Goal: Information Seeking & Learning: Check status

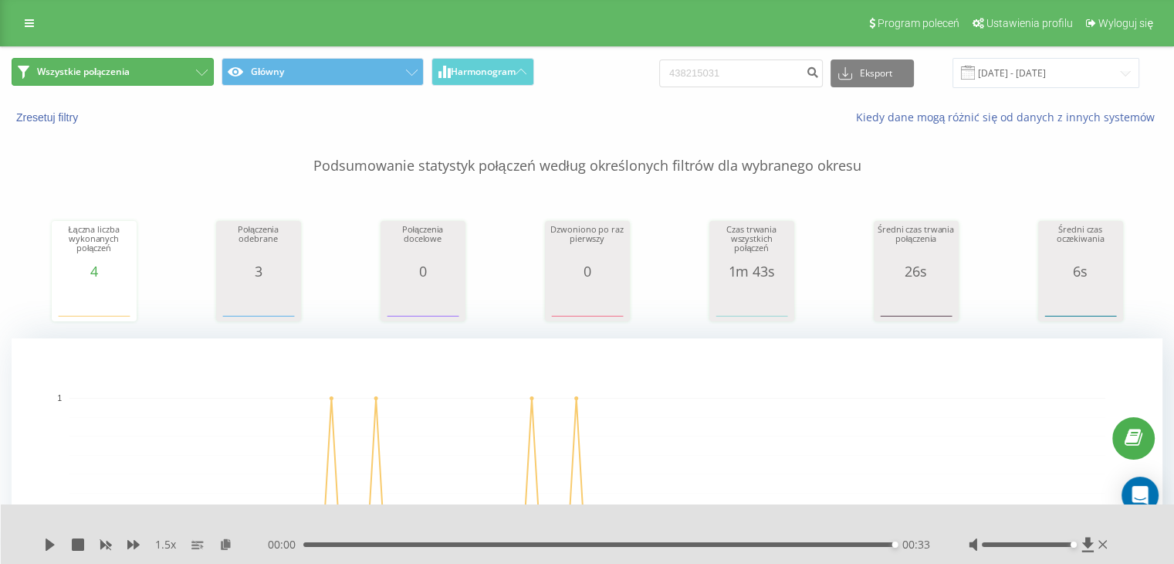
click at [182, 84] on button "Wszystkie połączenia" at bounding box center [113, 72] width 202 height 28
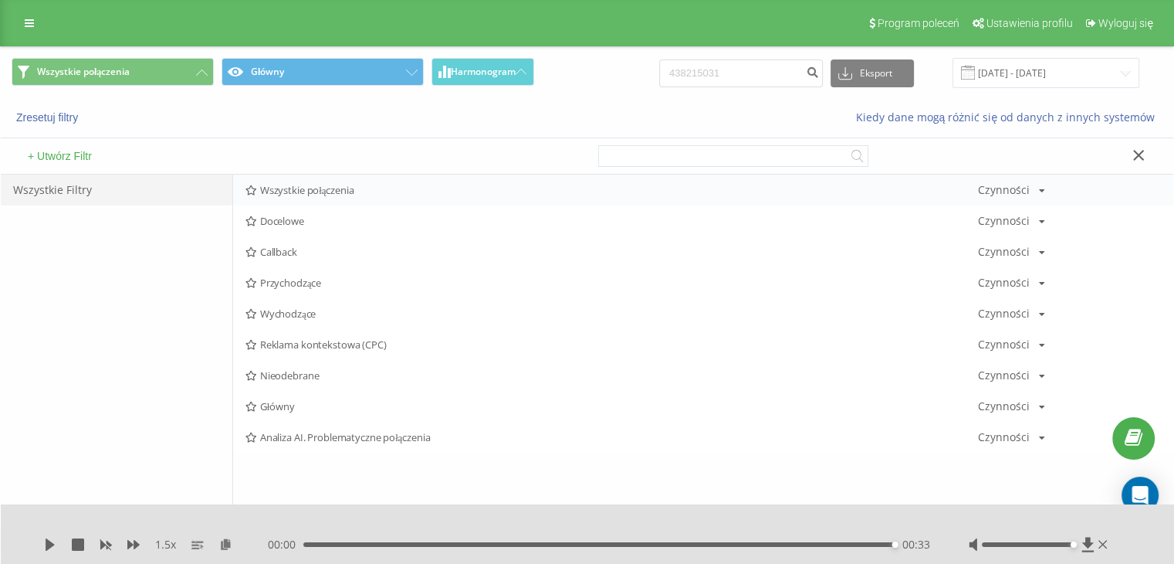
click at [278, 190] on span "Wszystkie połączenia" at bounding box center [612, 190] width 733 height 11
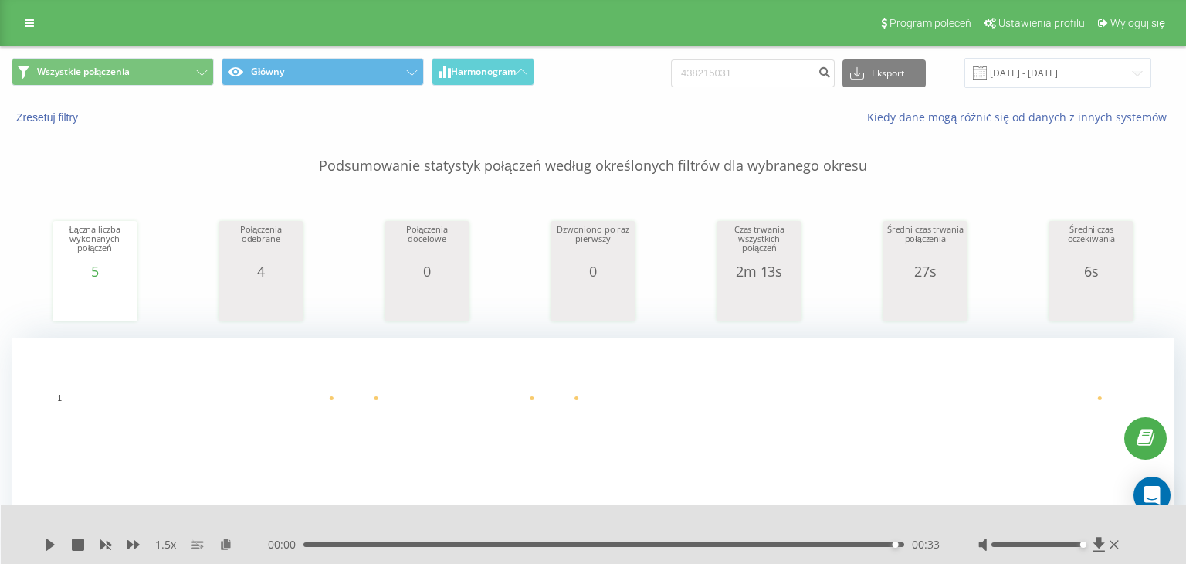
click at [28, 21] on icon at bounding box center [29, 23] width 9 height 11
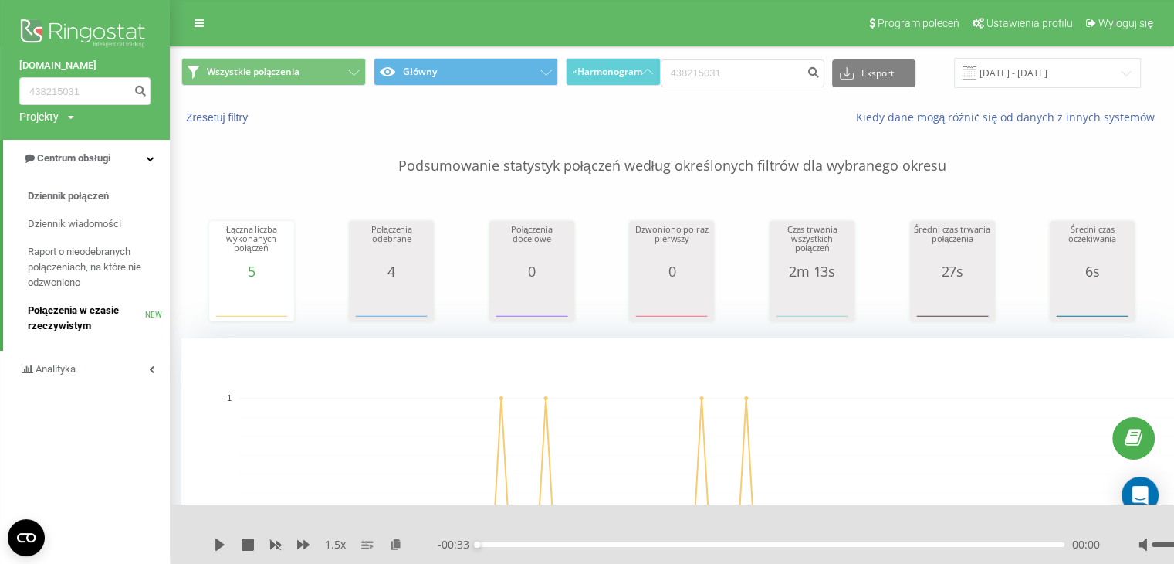
click at [98, 307] on span "Połączenia w czasie rzeczywistym" at bounding box center [86, 318] width 117 height 31
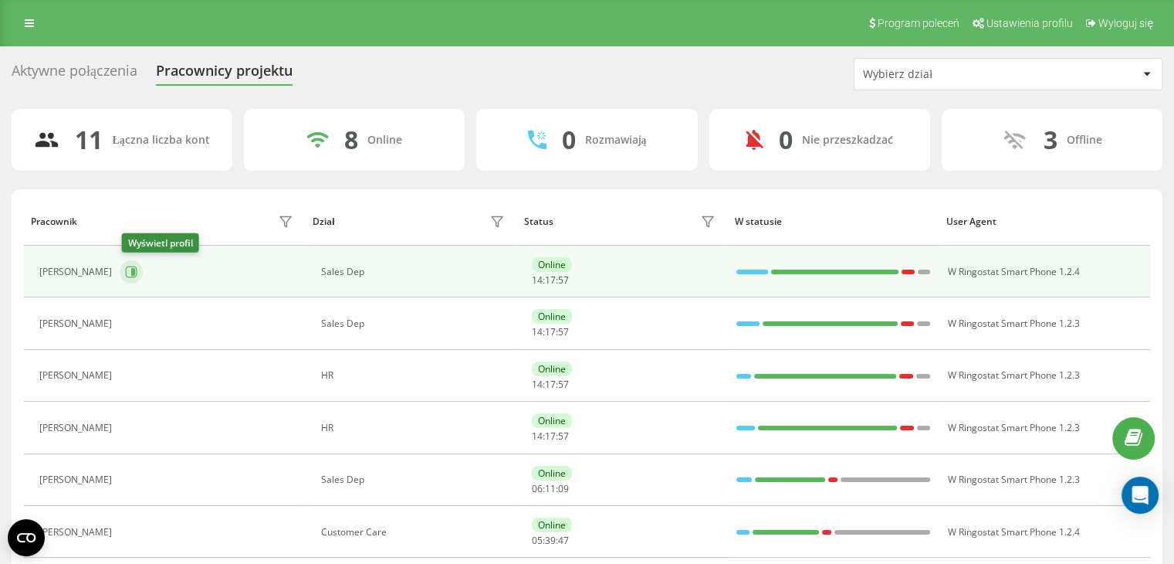
click at [134, 269] on icon at bounding box center [133, 272] width 4 height 8
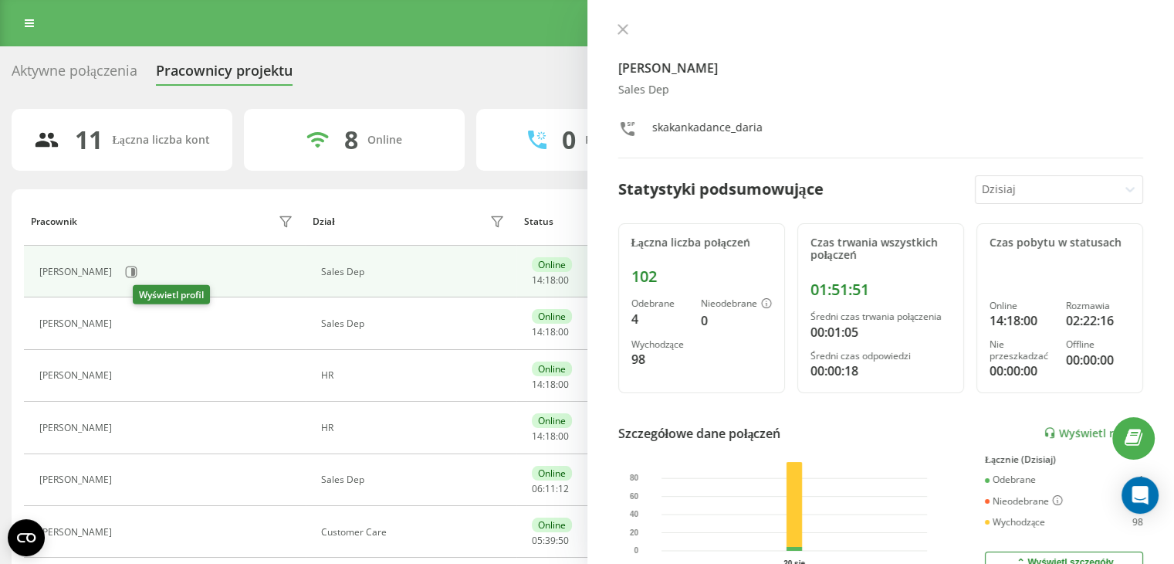
click at [135, 325] on icon at bounding box center [129, 323] width 12 height 12
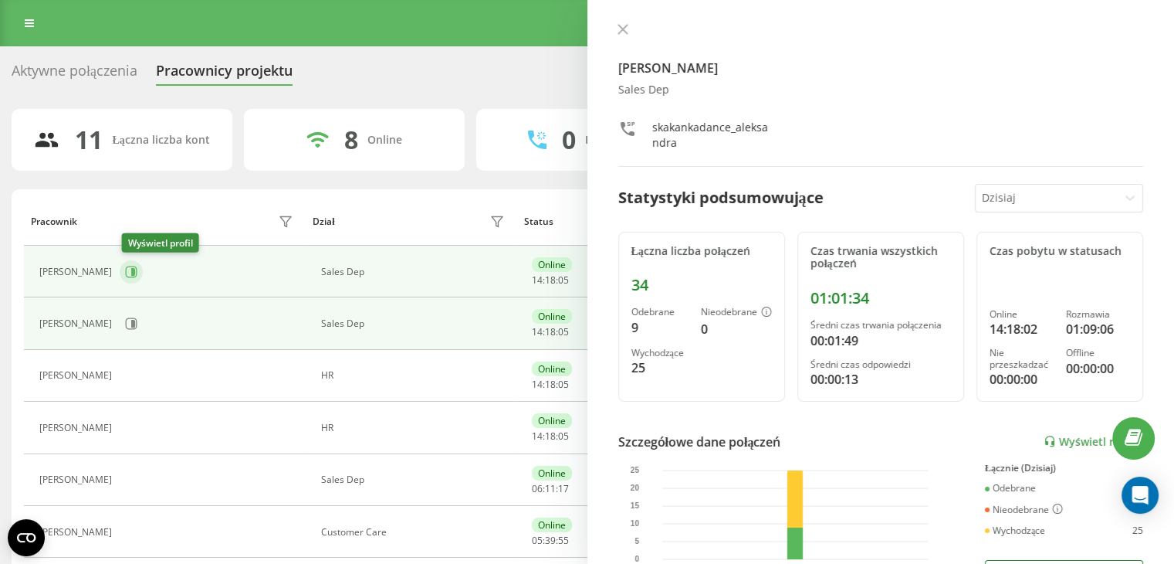
click at [141, 273] on button at bounding box center [131, 271] width 23 height 23
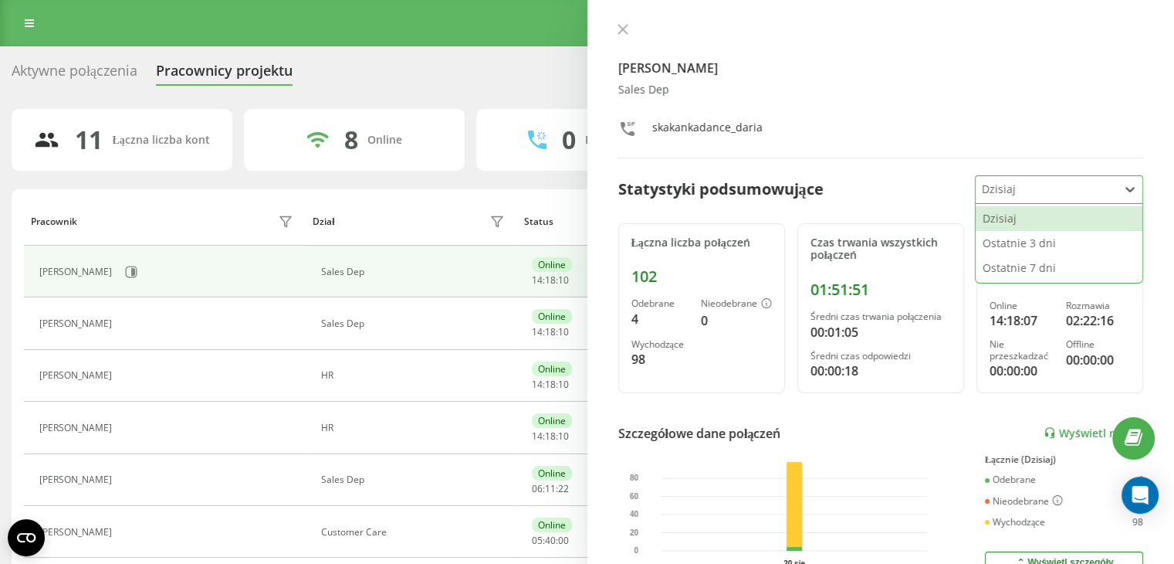
click at [990, 189] on div at bounding box center [1047, 190] width 130 height 18
click at [1020, 268] on div "Ostatnie 7 dni" at bounding box center [1059, 268] width 167 height 25
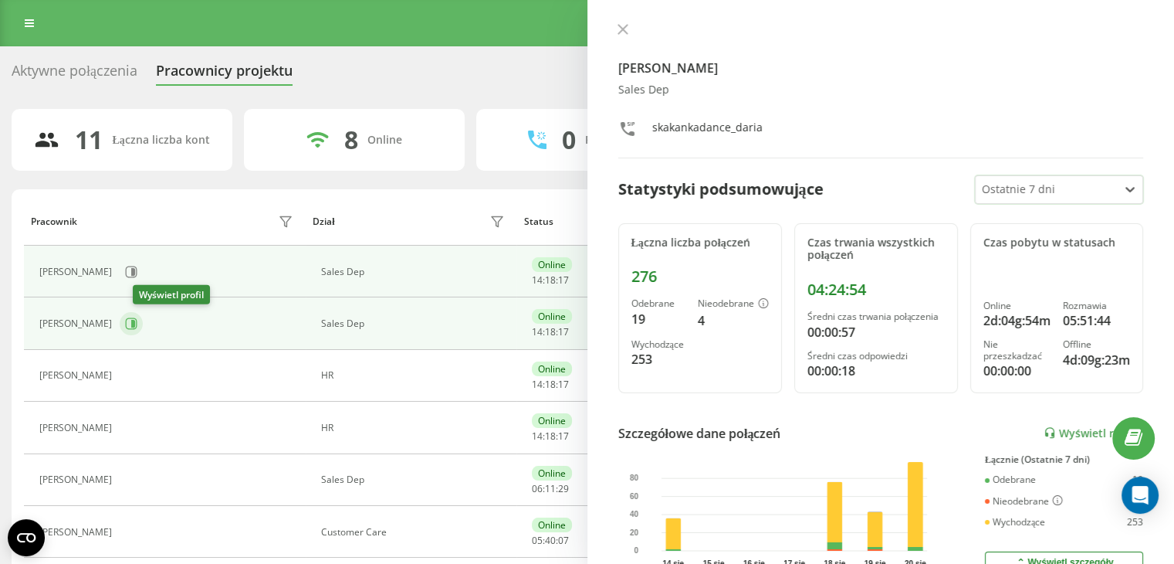
click at [137, 320] on icon at bounding box center [132, 324] width 12 height 12
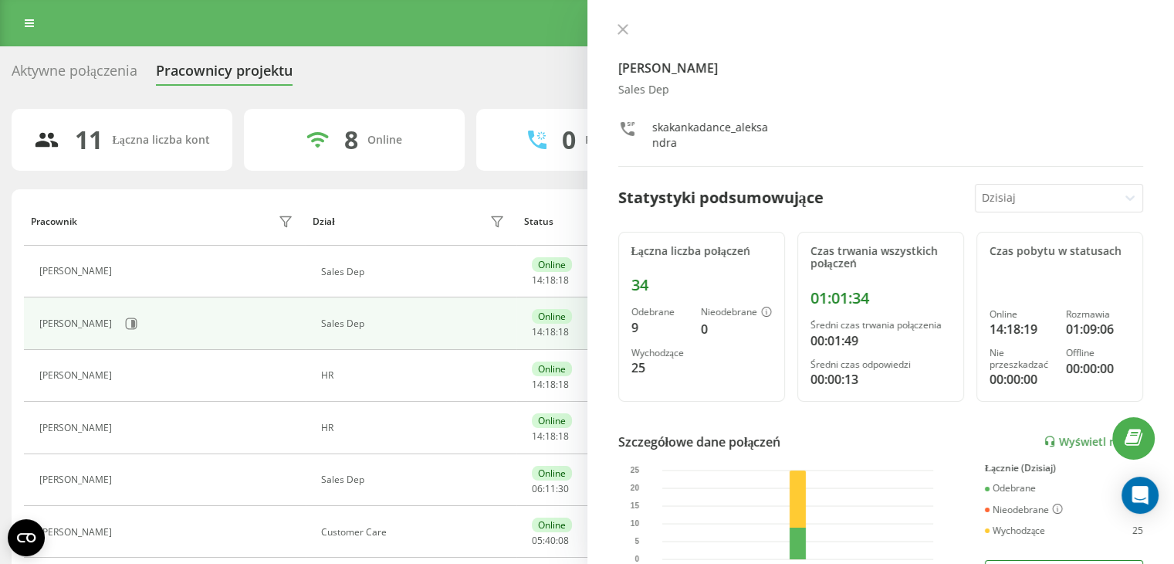
click at [1010, 178] on div "Aleksandra Adamek Sales Dep skakankadance_aleksandra Statystyki podsumowujące D…" at bounding box center [882, 282] width 588 height 564
click at [1001, 191] on div at bounding box center [1047, 198] width 130 height 18
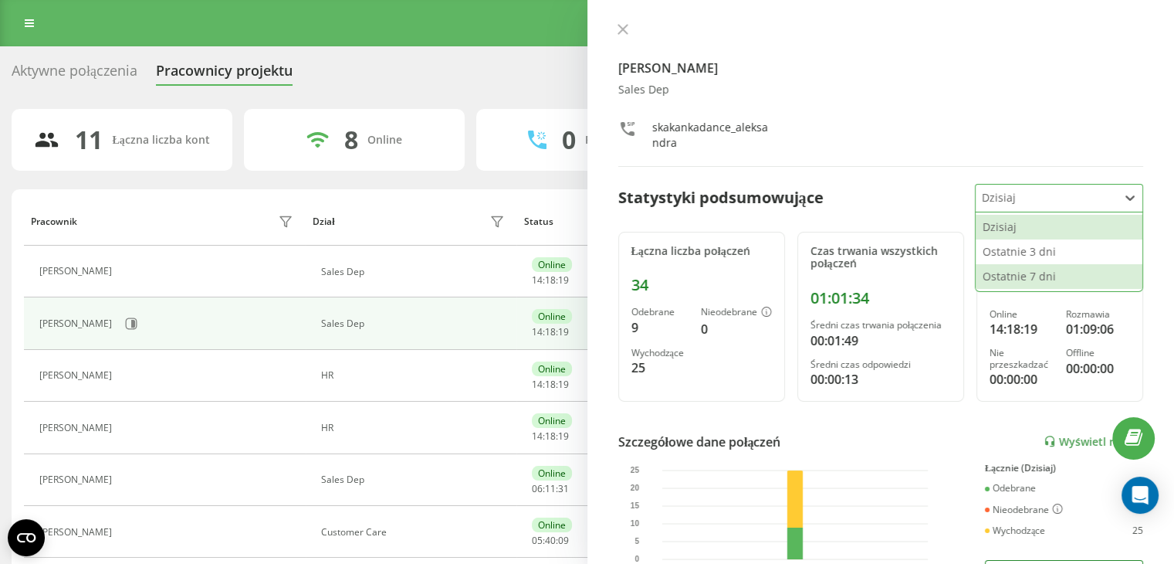
click at [1001, 269] on div "Ostatnie 7 dni" at bounding box center [1059, 276] width 167 height 25
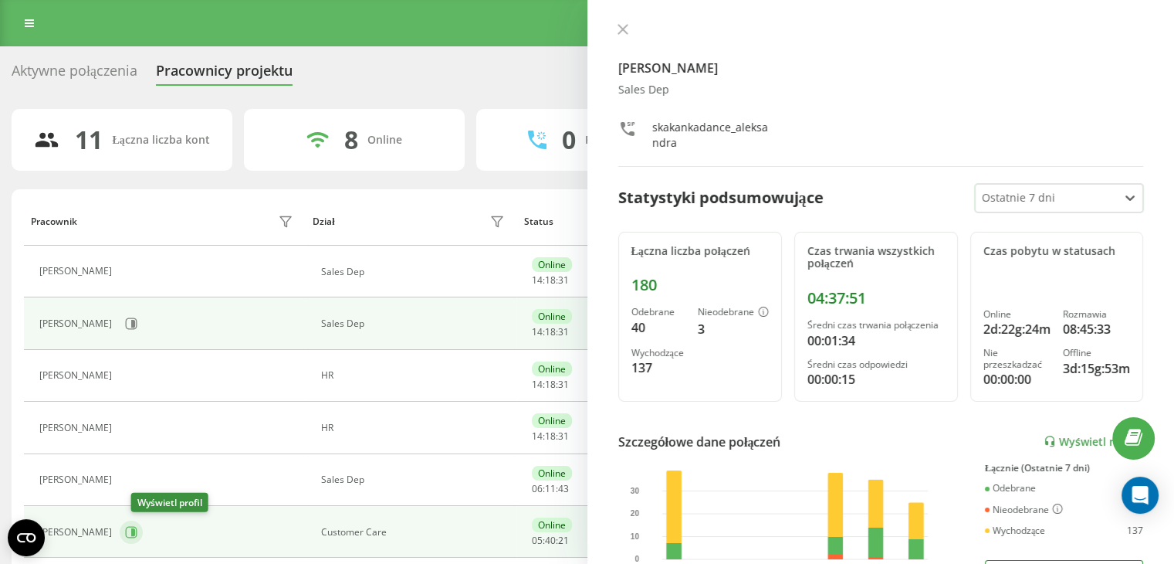
click at [135, 529] on button at bounding box center [131, 531] width 23 height 23
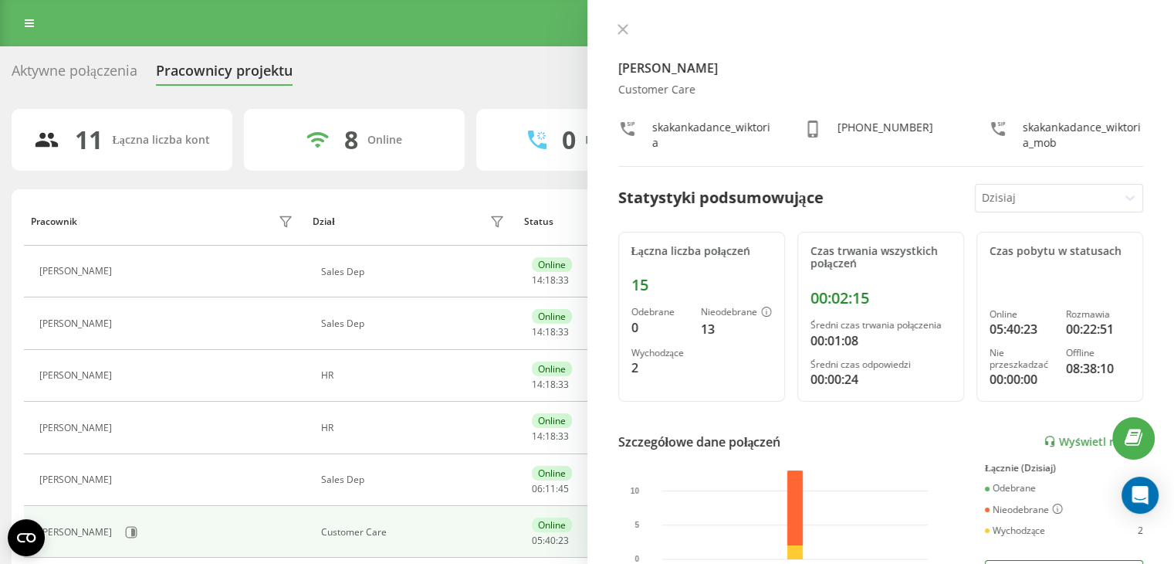
click at [1032, 187] on div "Dzisiaj" at bounding box center [1047, 198] width 142 height 27
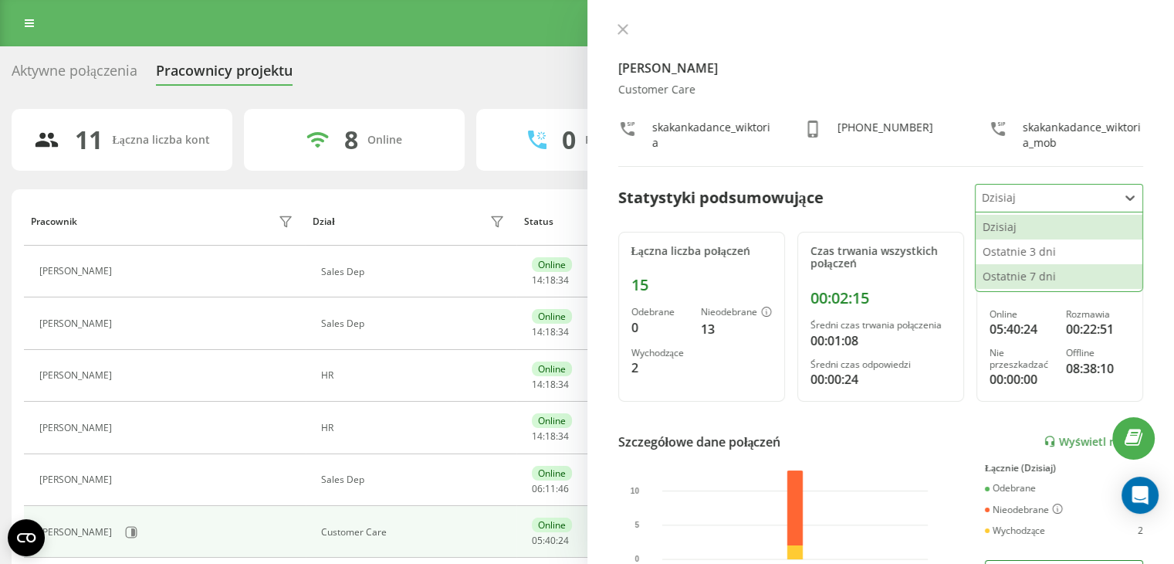
click at [1035, 270] on div "Ostatnie 7 dni" at bounding box center [1059, 276] width 167 height 25
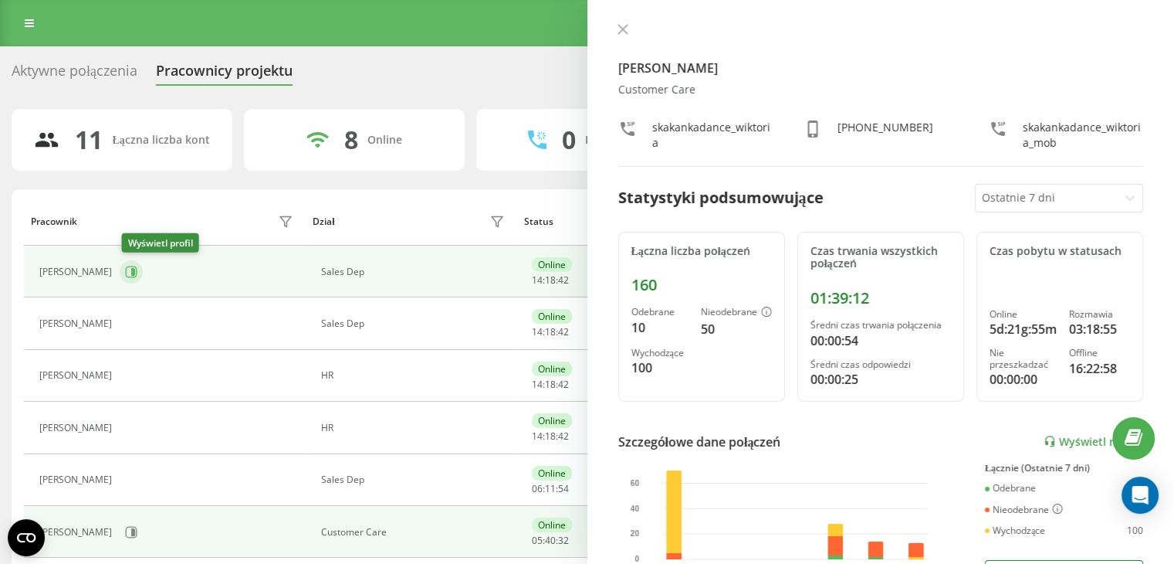
click at [137, 266] on icon at bounding box center [131, 272] width 12 height 12
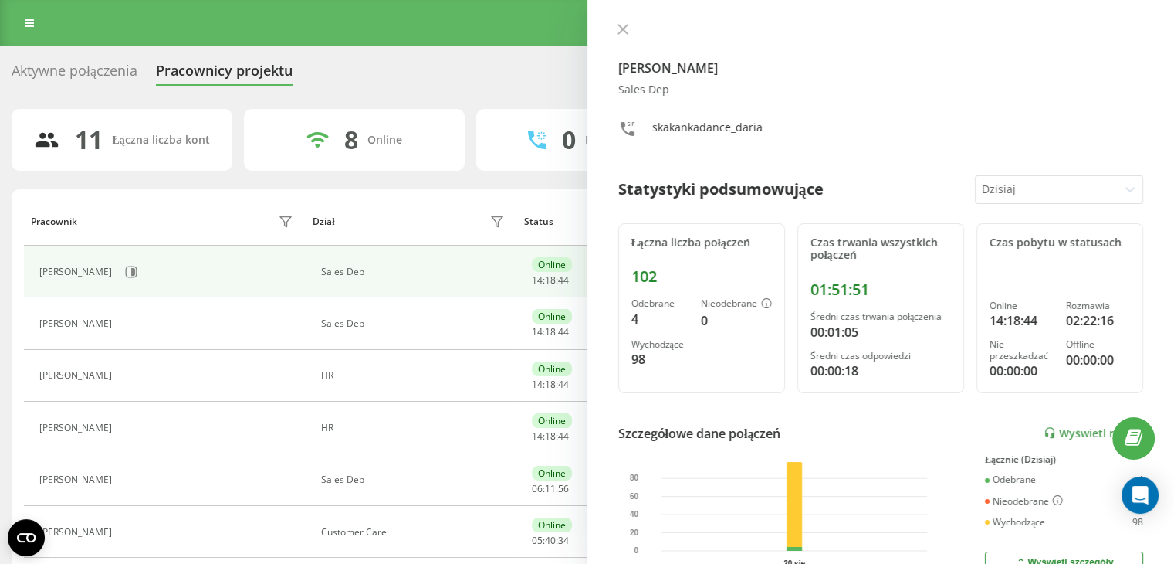
click at [995, 195] on div at bounding box center [1047, 190] width 130 height 18
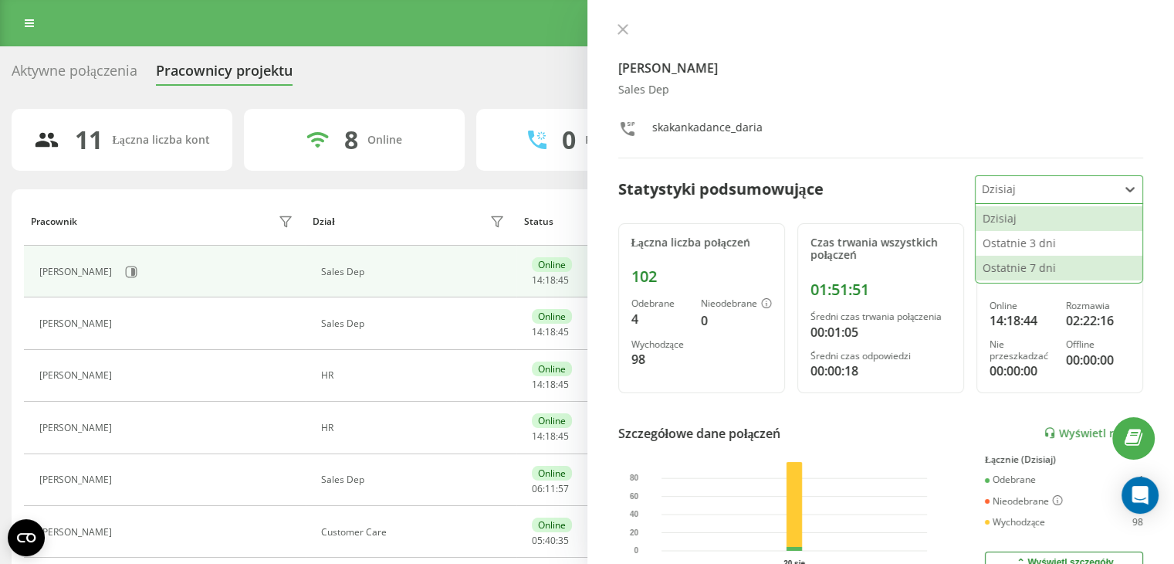
click at [998, 263] on div "Ostatnie 7 dni" at bounding box center [1059, 268] width 167 height 25
